Goal: Find specific page/section: Find specific page/section

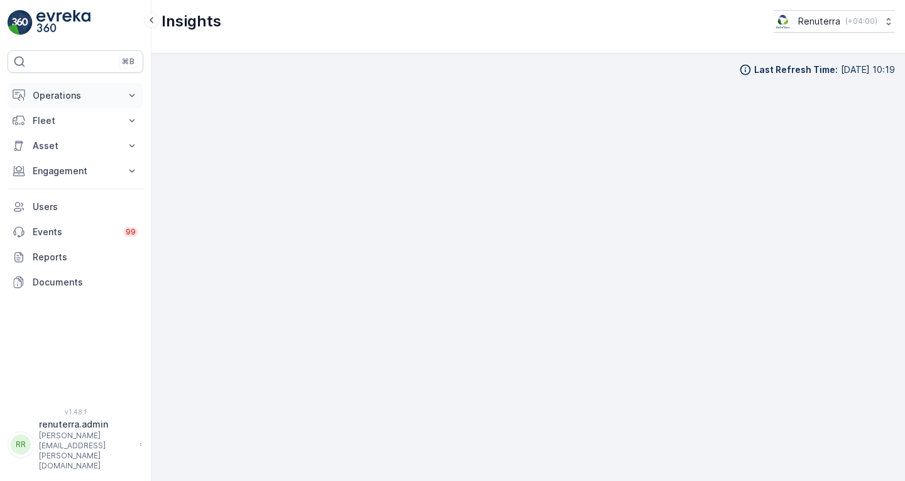
click at [60, 92] on p "Operations" at bounding box center [75, 95] width 85 height 13
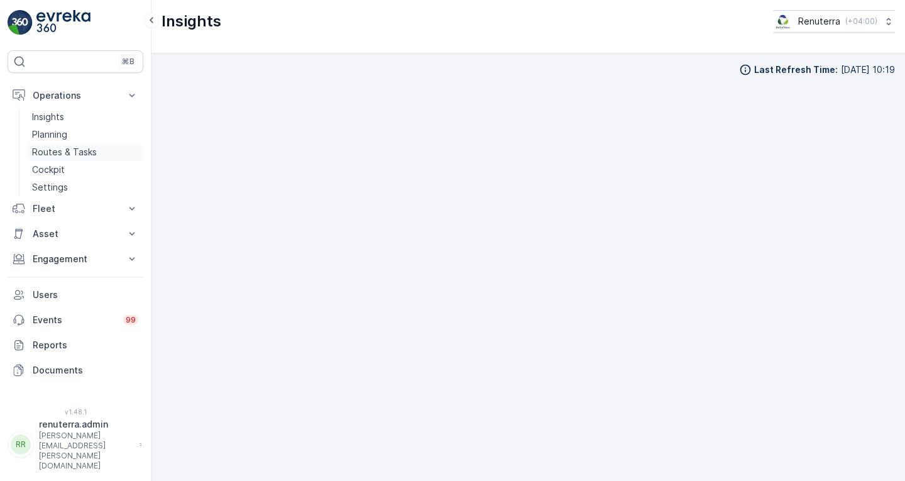
click at [54, 151] on p "Routes & Tasks" at bounding box center [64, 152] width 65 height 13
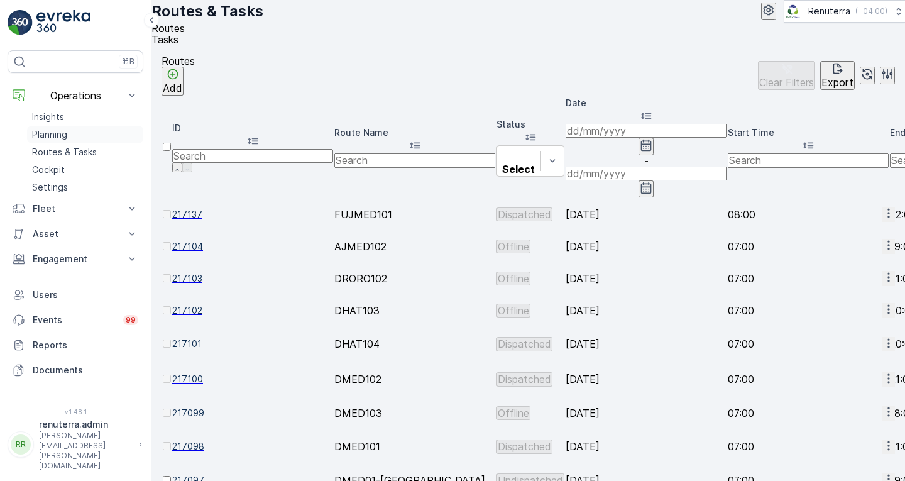
click at [46, 137] on p "Planning" at bounding box center [49, 134] width 35 height 13
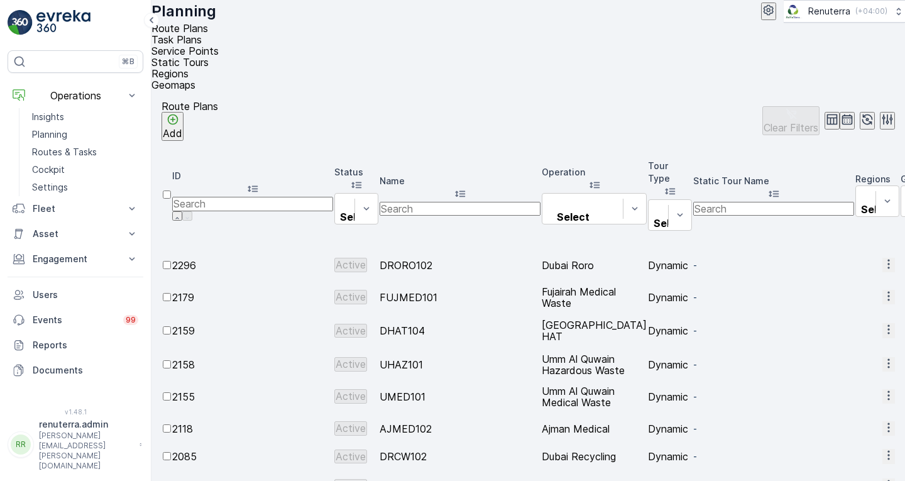
click at [219, 46] on span "Service Points" at bounding box center [184, 51] width 67 height 13
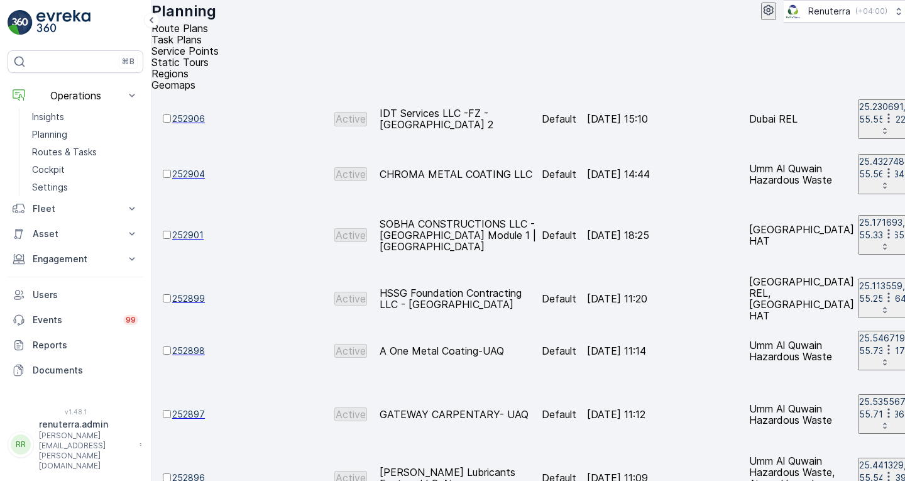
scroll to position [0, 1071]
click at [52, 264] on p "Engagement" at bounding box center [75, 259] width 85 height 13
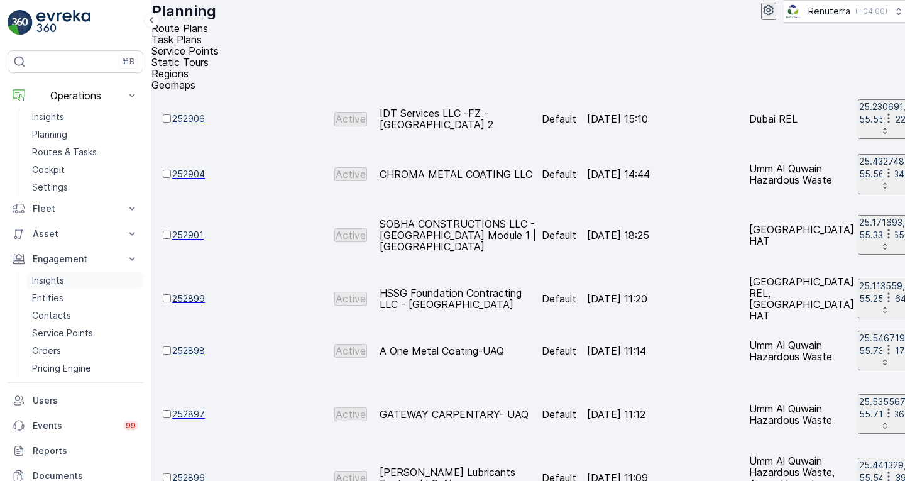
click at [57, 283] on p "Insights" at bounding box center [48, 280] width 32 height 13
